Goal: Communication & Community: Answer question/provide support

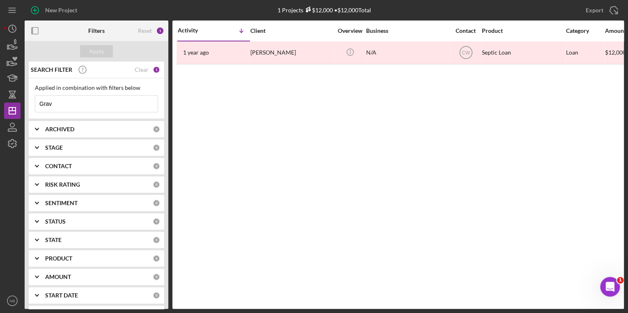
click at [153, 70] on div "1" at bounding box center [156, 69] width 7 height 7
click at [146, 71] on div "Clear" at bounding box center [142, 70] width 14 height 7
click at [16, 129] on icon "button" at bounding box center [12, 130] width 8 height 2
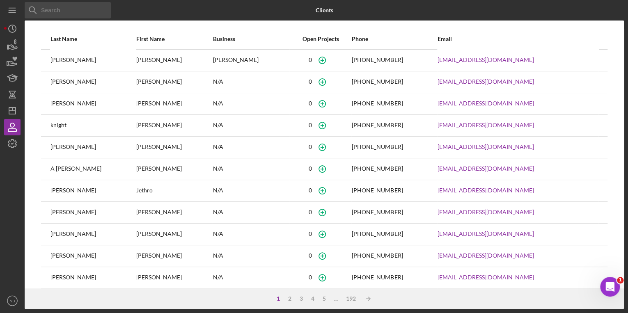
click at [80, 13] on input at bounding box center [68, 10] width 86 height 16
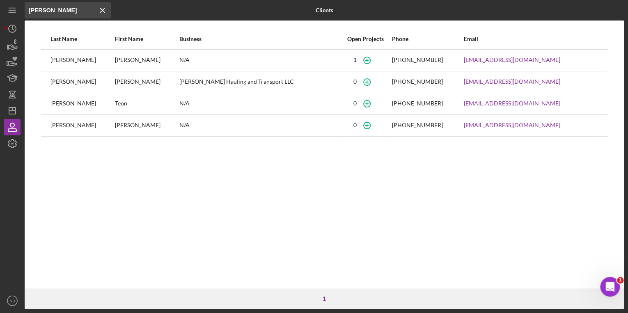
type input "[PERSON_NAME]"
click at [115, 60] on div "[PERSON_NAME]" at bounding box center [147, 60] width 64 height 21
click at [67, 61] on div "[PERSON_NAME]" at bounding box center [83, 60] width 64 height 21
click at [464, 60] on link "[EMAIL_ADDRESS][DOMAIN_NAME]" at bounding box center [512, 60] width 96 height 7
click at [159, 189] on div "Last Name First Name Business Open Projects Phone Email [PERSON_NAME] N/A [PHON…" at bounding box center [324, 159] width 599 height 260
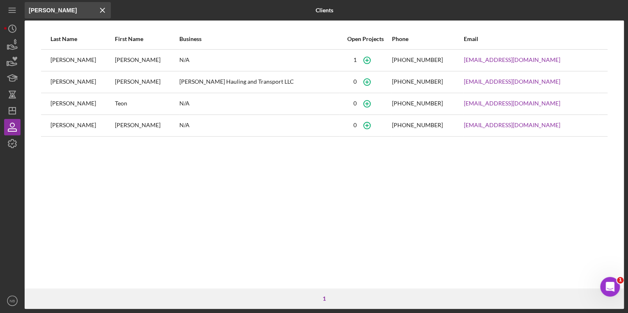
click at [115, 61] on div "[PERSON_NAME]" at bounding box center [147, 60] width 64 height 21
click at [64, 62] on div "[PERSON_NAME]" at bounding box center [83, 60] width 64 height 21
drag, startPoint x: 14, startPoint y: 113, endPoint x: 21, endPoint y: 108, distance: 9.1
click at [14, 113] on icon "Icon/Dashboard" at bounding box center [12, 111] width 21 height 21
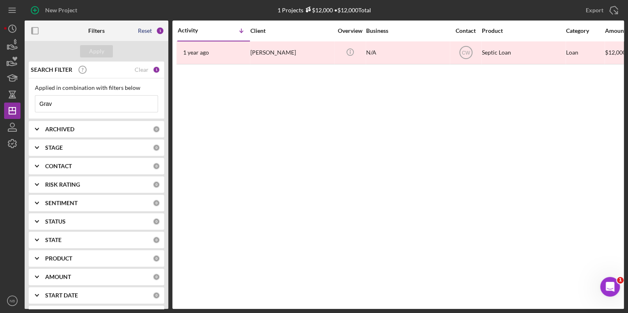
click at [148, 32] on div "Reset" at bounding box center [145, 31] width 14 height 7
click at [106, 105] on input at bounding box center [96, 104] width 122 height 16
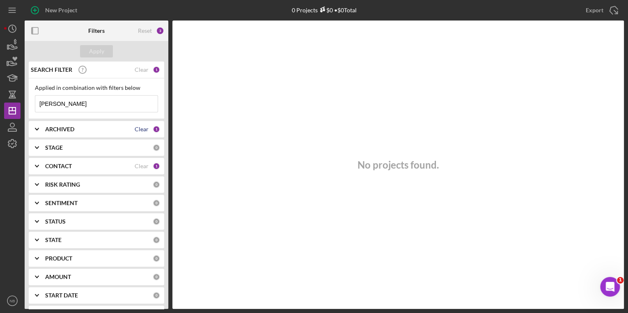
type input "[PERSON_NAME]"
click at [138, 128] on div "Clear" at bounding box center [142, 129] width 14 height 7
click at [143, 67] on div "Clear" at bounding box center [142, 70] width 14 height 7
click at [87, 103] on input at bounding box center [96, 104] width 122 height 16
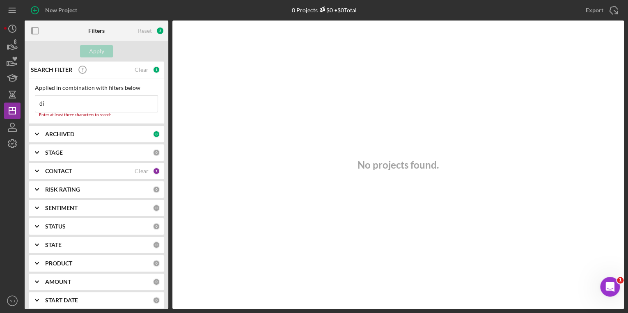
type input "d"
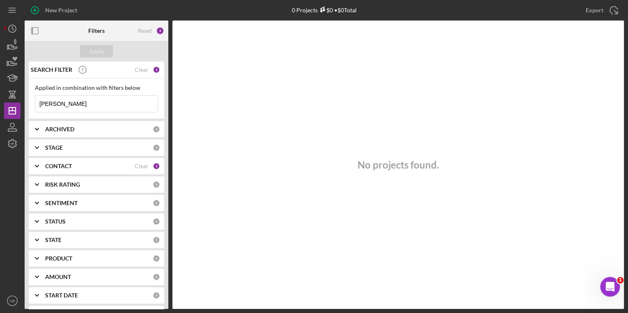
type input "[PERSON_NAME]"
click at [153, 69] on div "1" at bounding box center [156, 69] width 7 height 7
click at [141, 166] on div "Clear" at bounding box center [142, 166] width 14 height 7
click at [34, 165] on icon "Icon/Expander" at bounding box center [37, 166] width 21 height 21
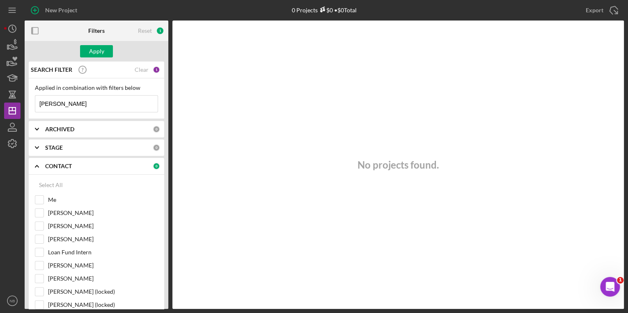
click at [34, 165] on icon "Icon/Expander" at bounding box center [37, 166] width 21 height 21
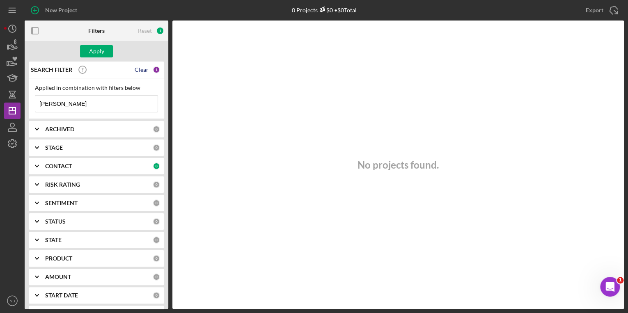
click at [145, 68] on div "Clear" at bounding box center [142, 70] width 14 height 7
click at [103, 53] on div "Apply" at bounding box center [96, 51] width 15 height 12
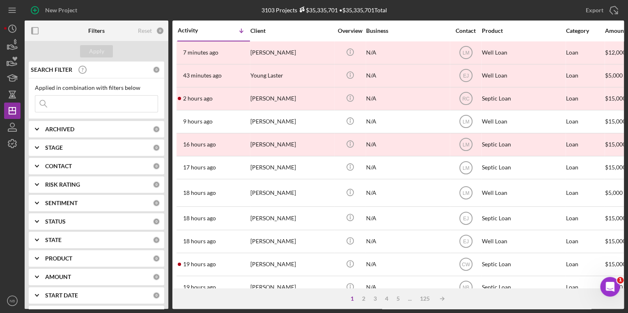
click at [109, 99] on input at bounding box center [96, 104] width 122 height 16
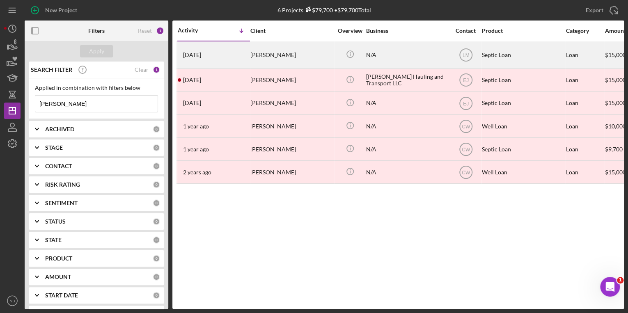
type input "[PERSON_NAME]"
click at [292, 57] on div "[PERSON_NAME]" at bounding box center [291, 55] width 82 height 26
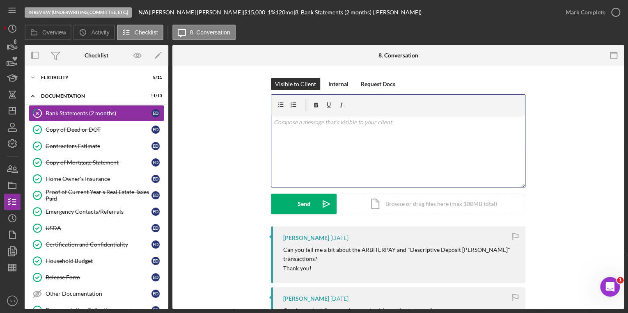
click at [305, 140] on div "v Color teal Color pink Remove color Add row above Add row below Add column bef…" at bounding box center [398, 151] width 254 height 72
click at [393, 145] on p "Please call me back at your earliest convenience." at bounding box center [398, 145] width 249 height 9
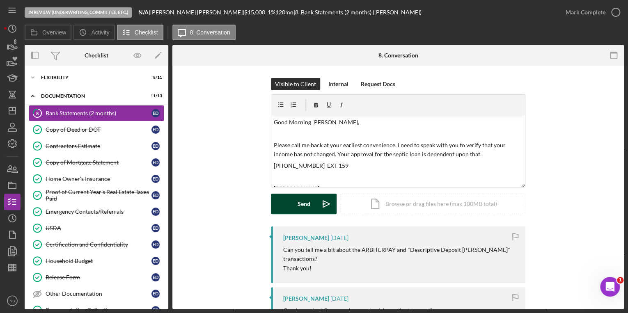
click at [289, 204] on button "Send Icon/icon-invite-send" at bounding box center [304, 204] width 66 height 21
